Goal: Check status

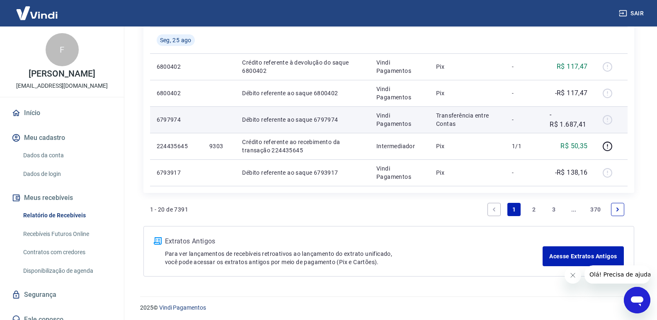
scroll to position [596, 0]
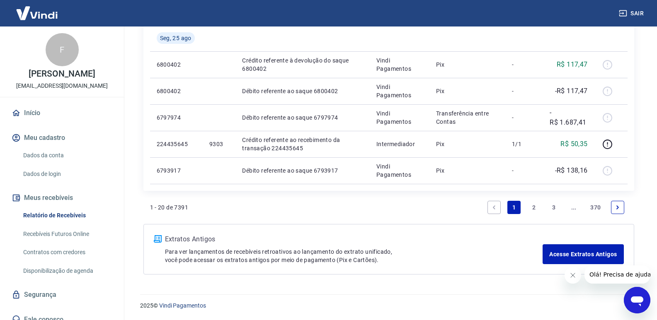
click at [533, 208] on link "2" at bounding box center [533, 207] width 13 height 13
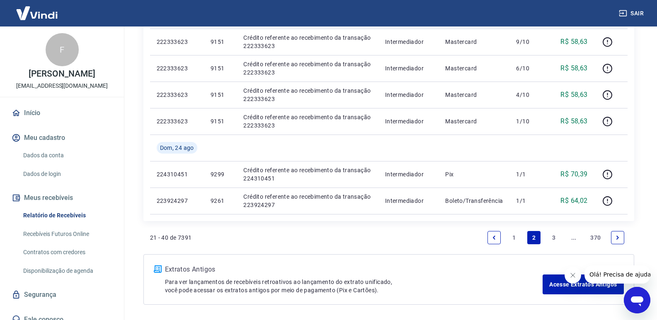
scroll to position [569, 0]
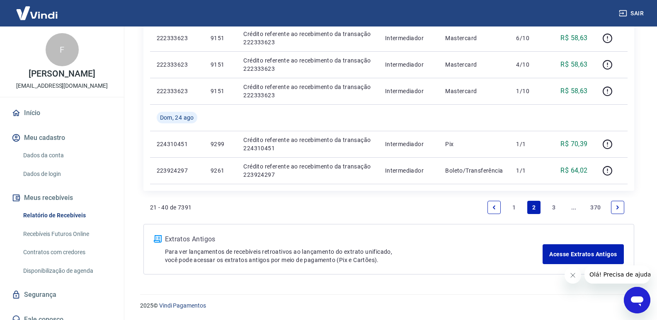
click at [514, 210] on link "1" at bounding box center [513, 207] width 13 height 13
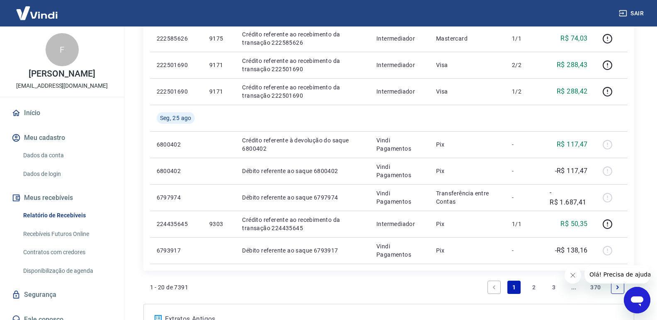
scroll to position [596, 0]
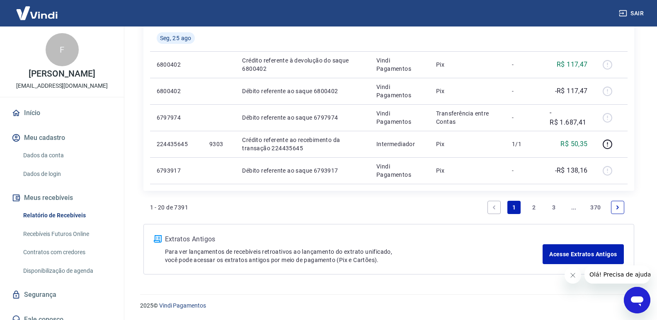
click at [535, 207] on link "2" at bounding box center [533, 207] width 13 height 13
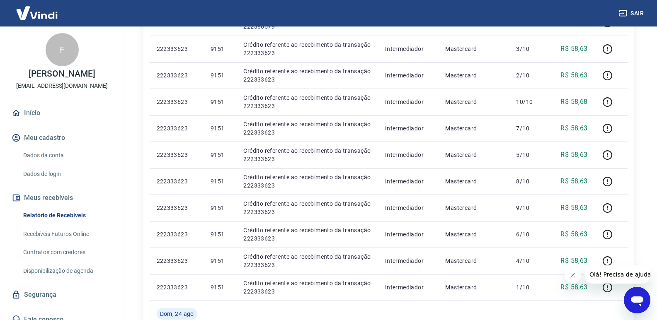
scroll to position [373, 0]
